Goal: Task Accomplishment & Management: Use online tool/utility

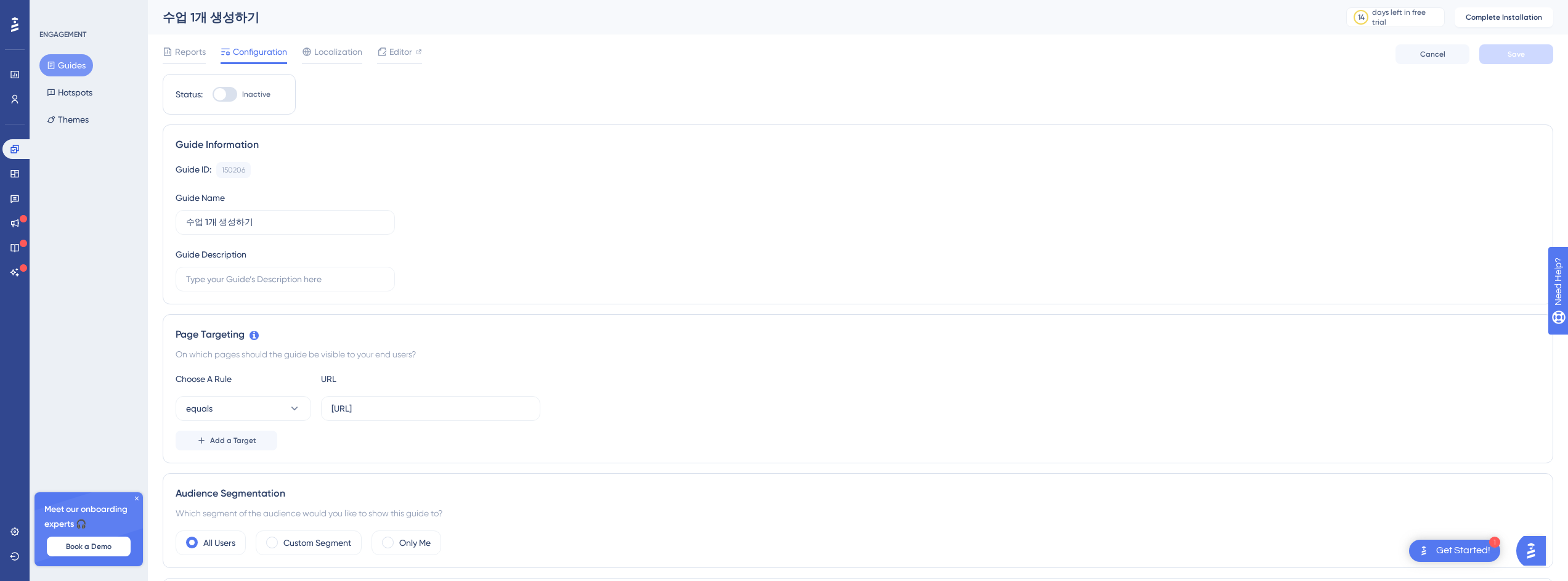
click at [269, 54] on span "Configuration" at bounding box center [260, 52] width 54 height 15
click at [413, 46] on div "Editor" at bounding box center [400, 52] width 45 height 15
